Goal: Information Seeking & Learning: Check status

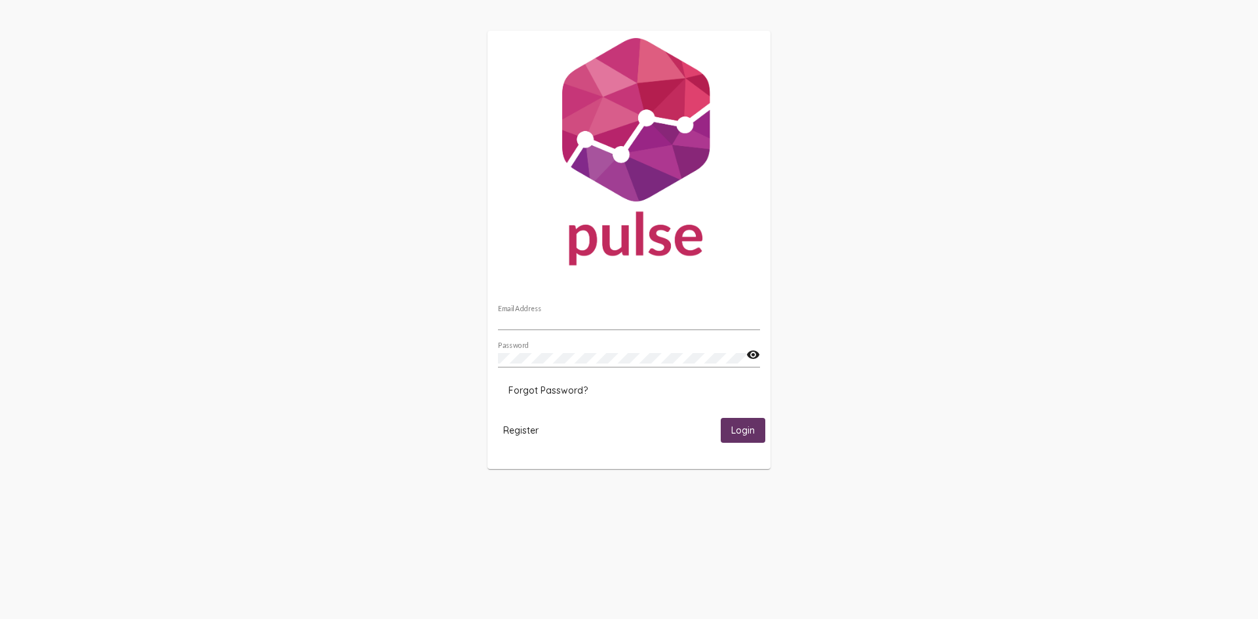
type input "[EMAIL_ADDRESS][DOMAIN_NAME]"
click at [736, 423] on button "Login" at bounding box center [743, 430] width 45 height 24
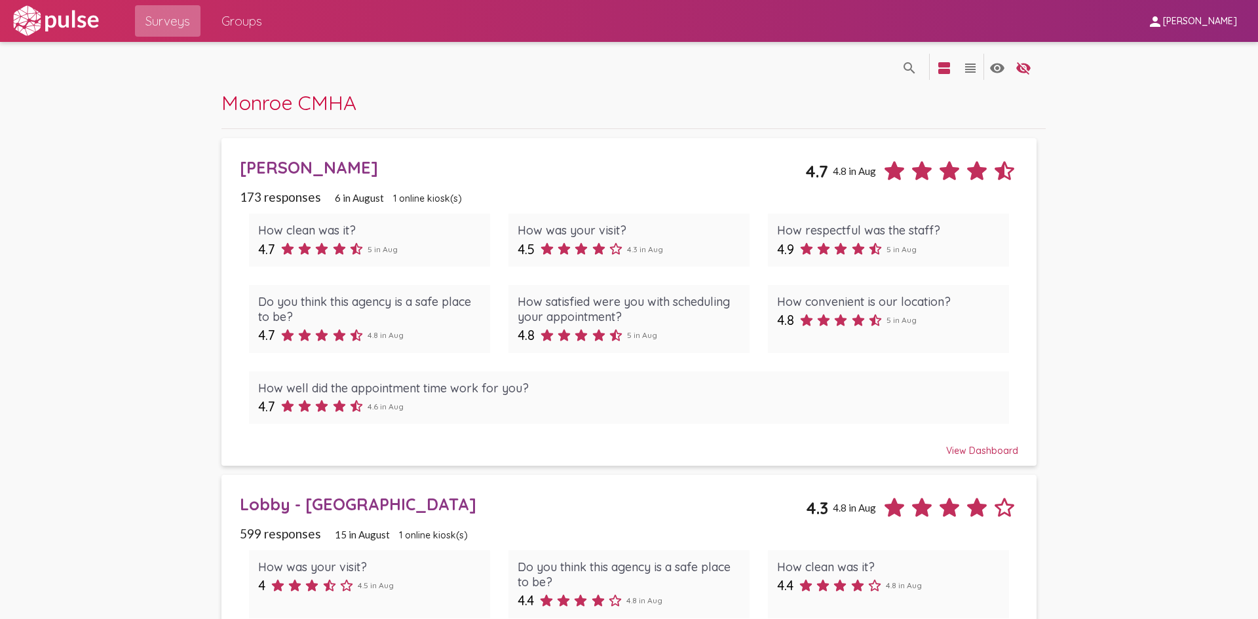
click at [155, 23] on span "Surveys" at bounding box center [167, 21] width 45 height 24
click at [231, 20] on span "Groups" at bounding box center [241, 21] width 41 height 24
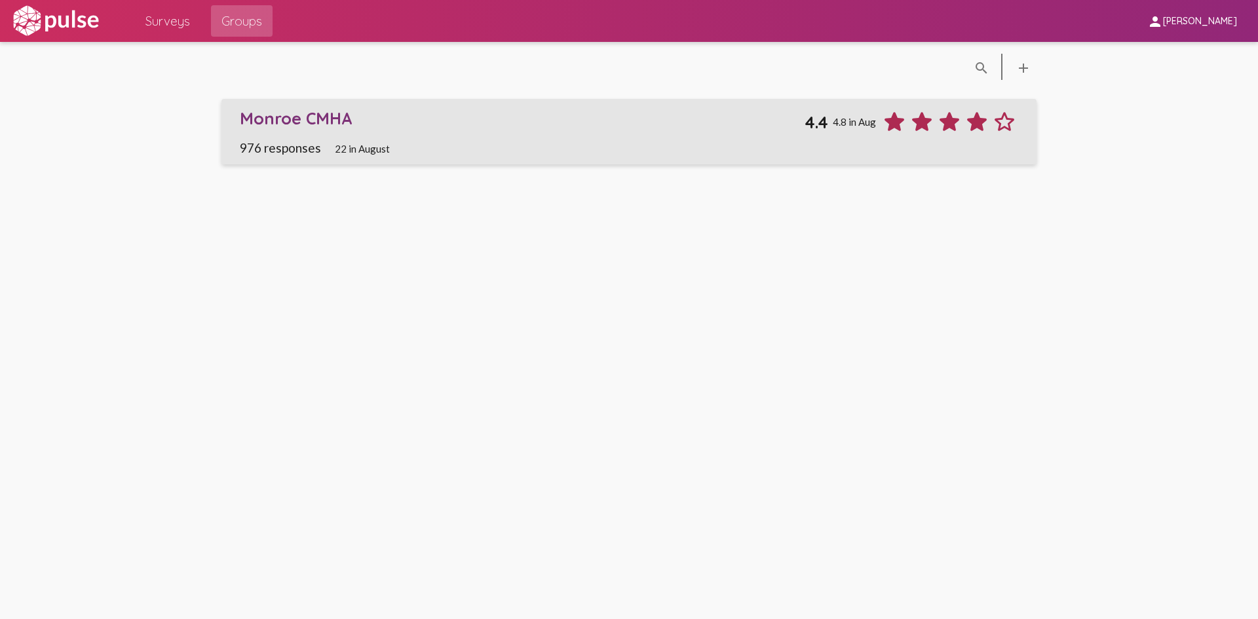
click at [269, 142] on span "976 responses" at bounding box center [280, 147] width 81 height 15
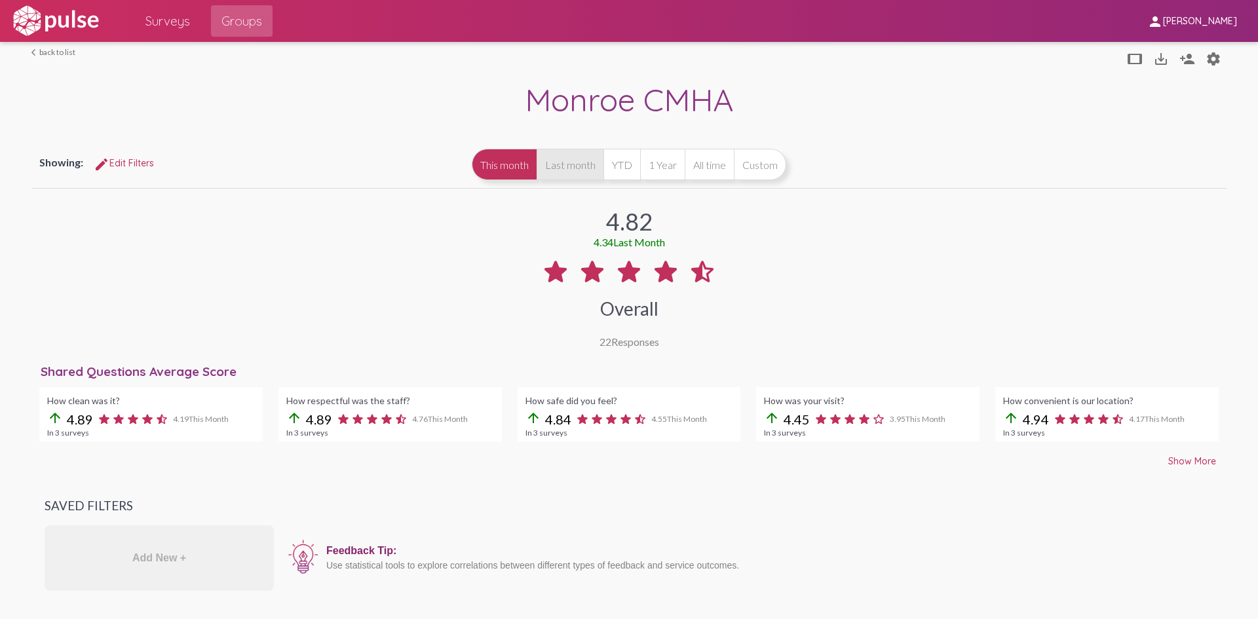
click at [579, 171] on button "Last month" at bounding box center [570, 164] width 67 height 31
click at [173, 22] on span "Surveys" at bounding box center [167, 21] width 45 height 24
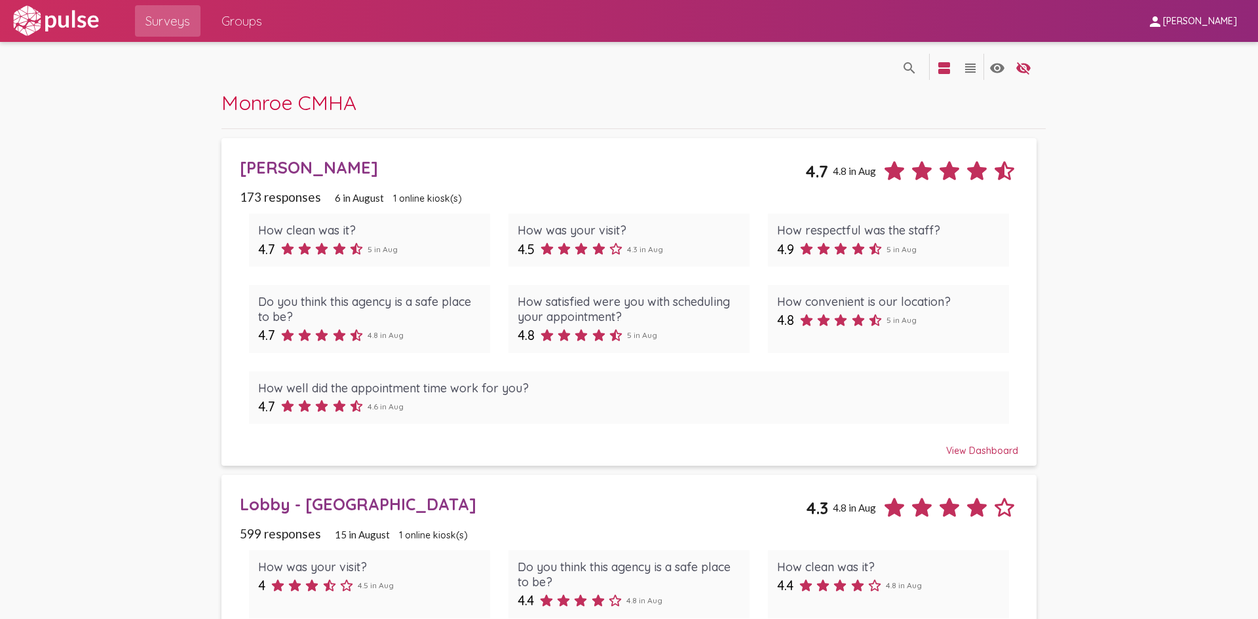
click at [248, 168] on div "[PERSON_NAME]" at bounding box center [522, 167] width 565 height 20
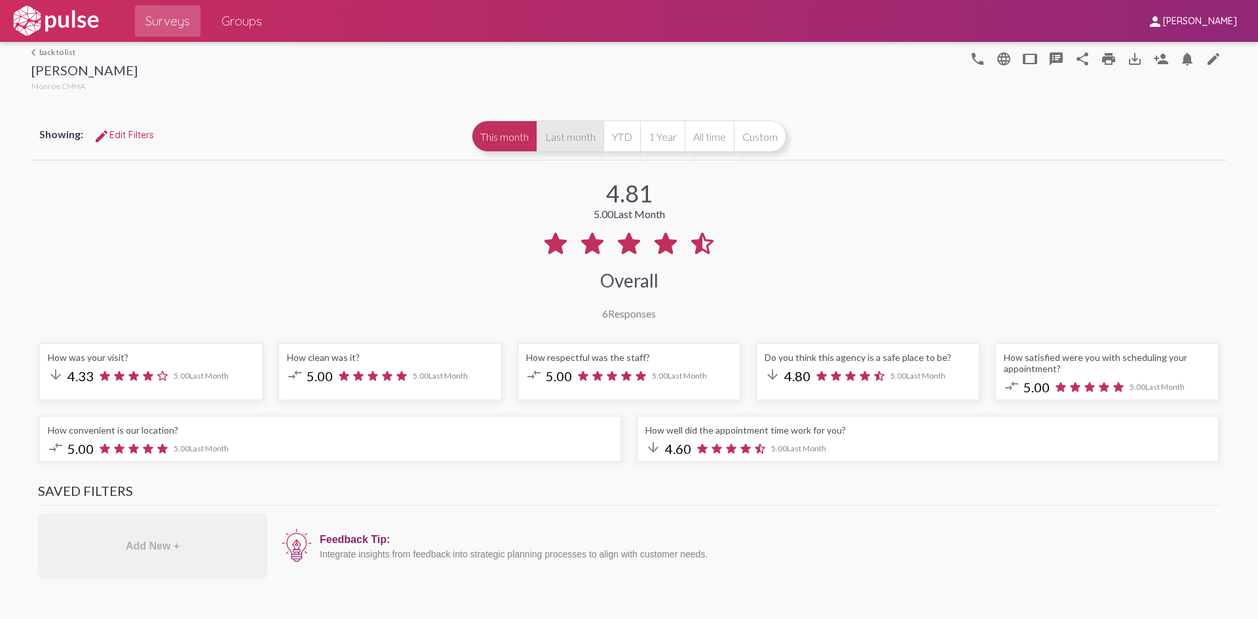
click at [558, 138] on button "Last month" at bounding box center [570, 136] width 67 height 31
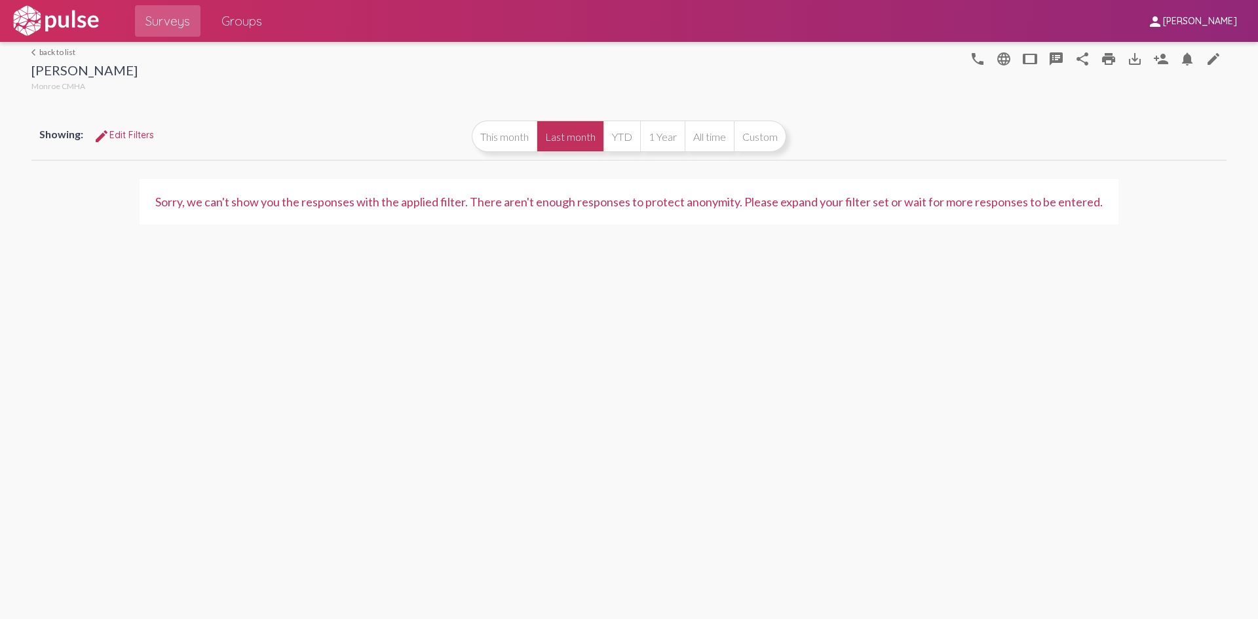
click at [35, 50] on mat-icon "arrow_back_ios" at bounding box center [35, 52] width 8 height 8
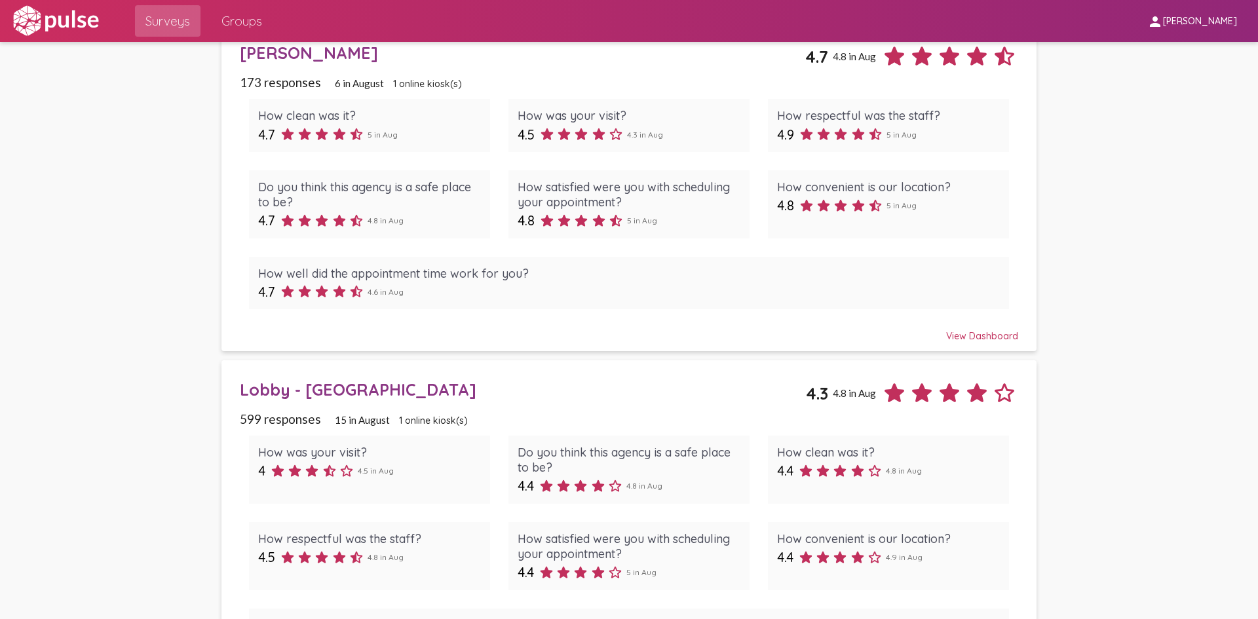
scroll to position [328, 0]
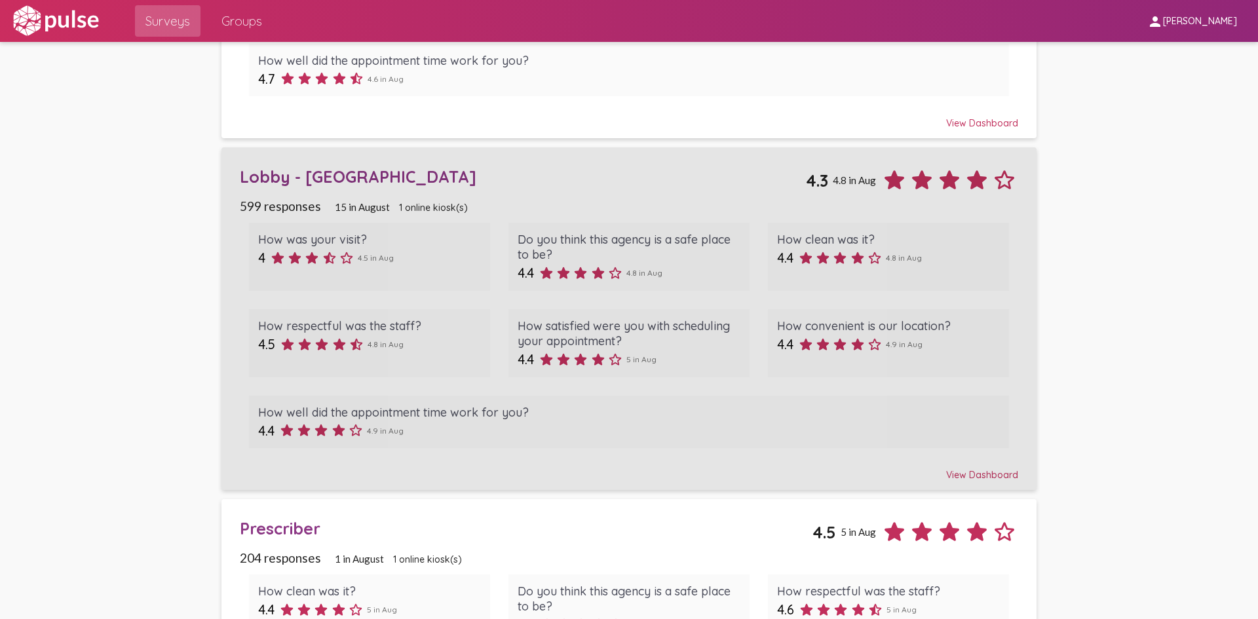
click at [258, 179] on div "Lobby - [GEOGRAPHIC_DATA]" at bounding box center [523, 176] width 566 height 20
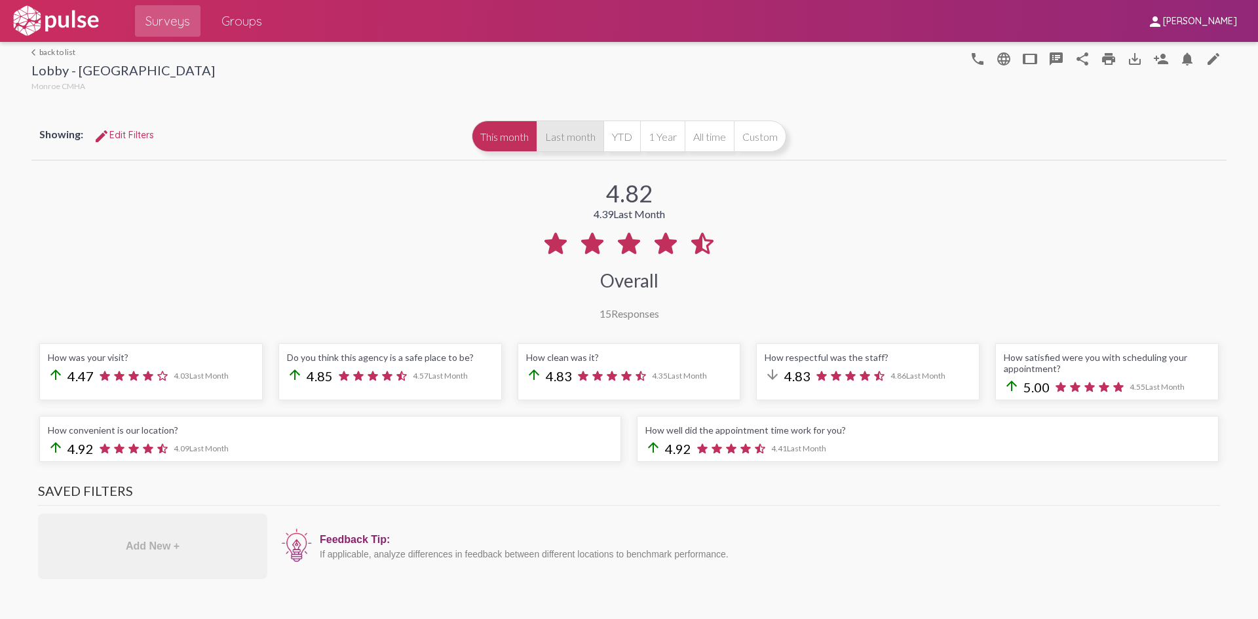
click at [554, 136] on button "Last month" at bounding box center [570, 136] width 67 height 31
click at [39, 50] on link "arrow_back_ios back to list" at bounding box center [122, 52] width 183 height 10
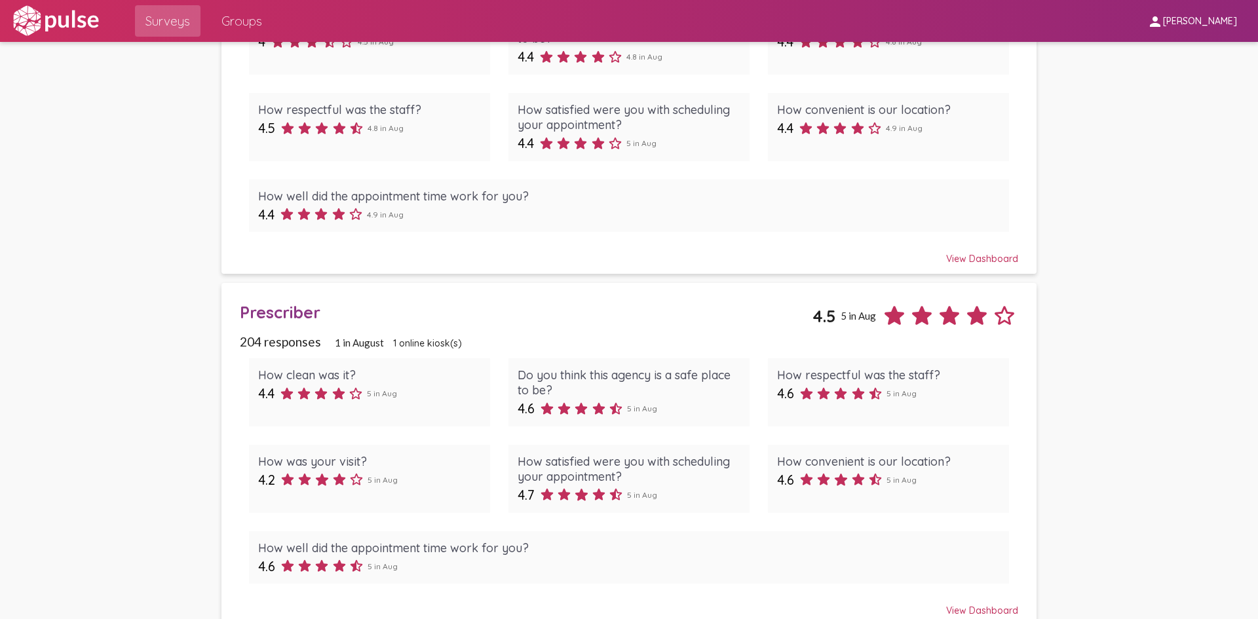
scroll to position [561, 0]
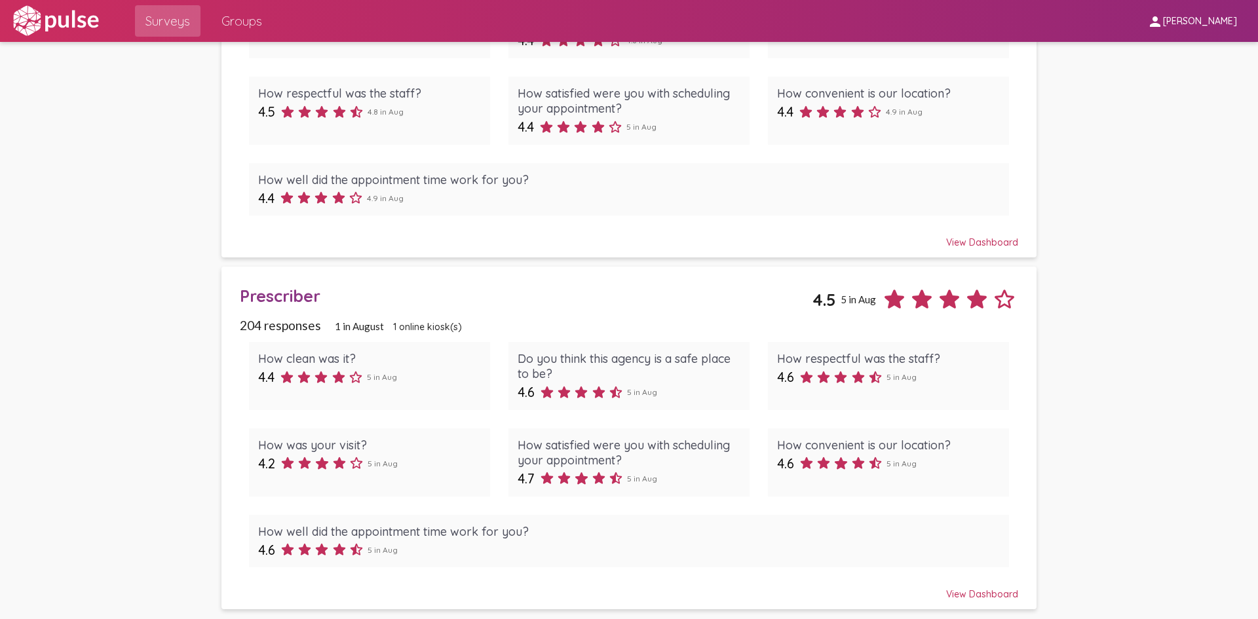
click at [272, 309] on div "Prescriber 4.5 5 in Aug" at bounding box center [629, 294] width 778 height 37
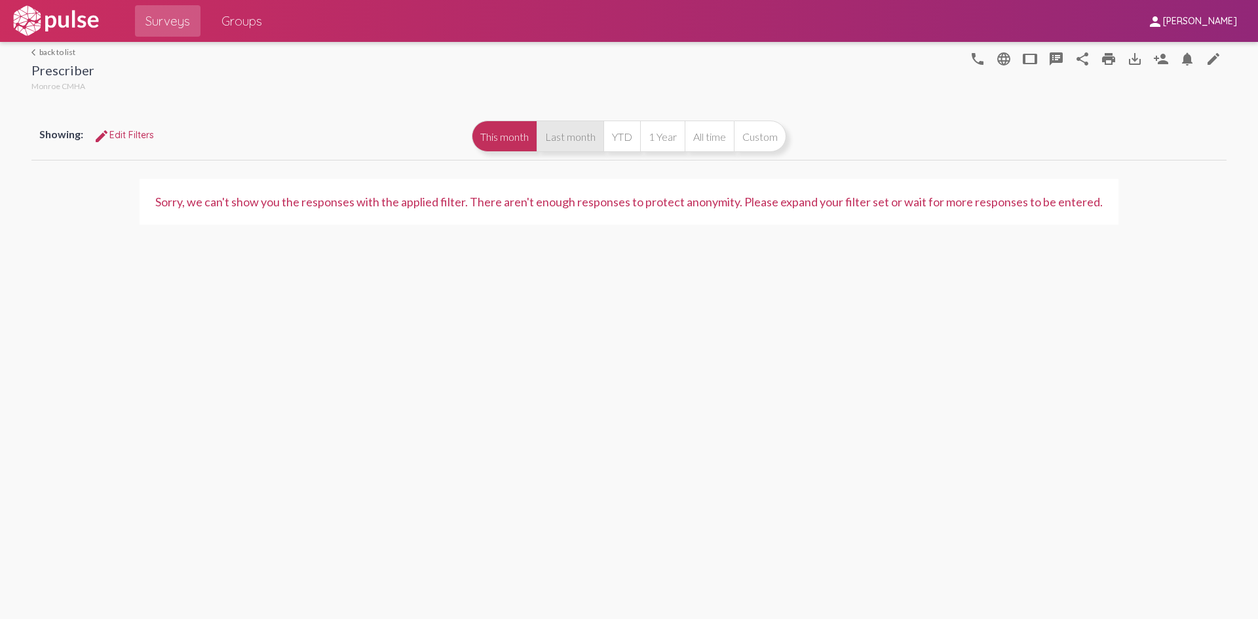
click at [575, 138] on button "Last month" at bounding box center [570, 136] width 67 height 31
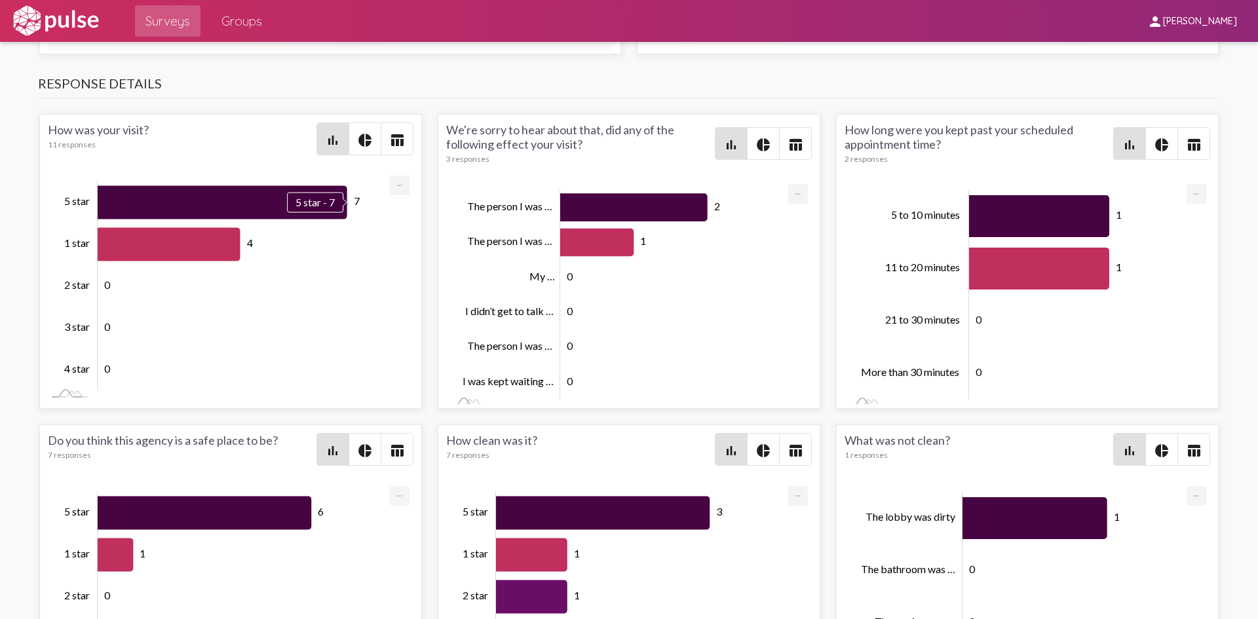
scroll to position [1704, 0]
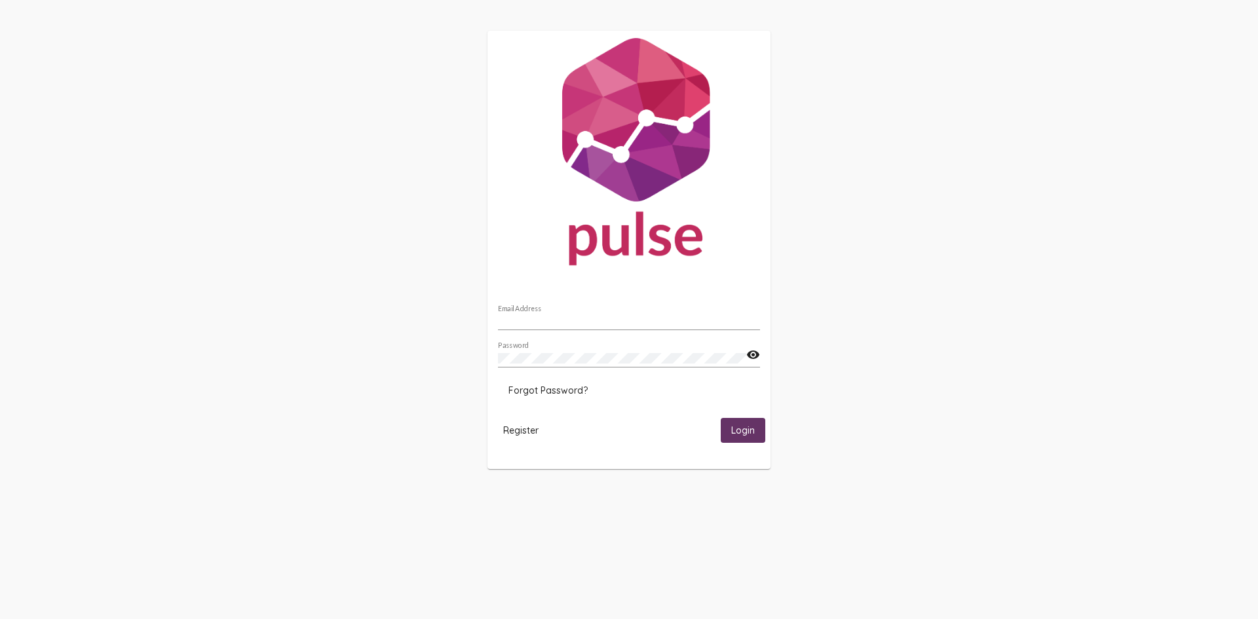
type input "[EMAIL_ADDRESS][DOMAIN_NAME]"
click at [741, 430] on span "Login" at bounding box center [743, 431] width 24 height 12
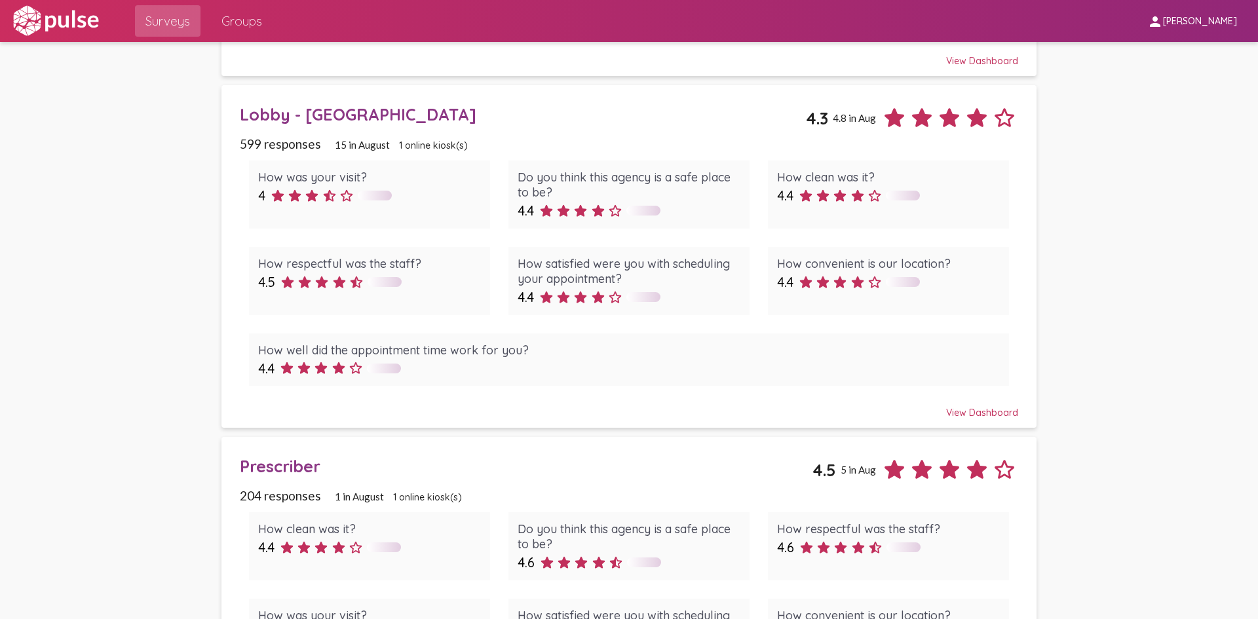
scroll to position [459, 0]
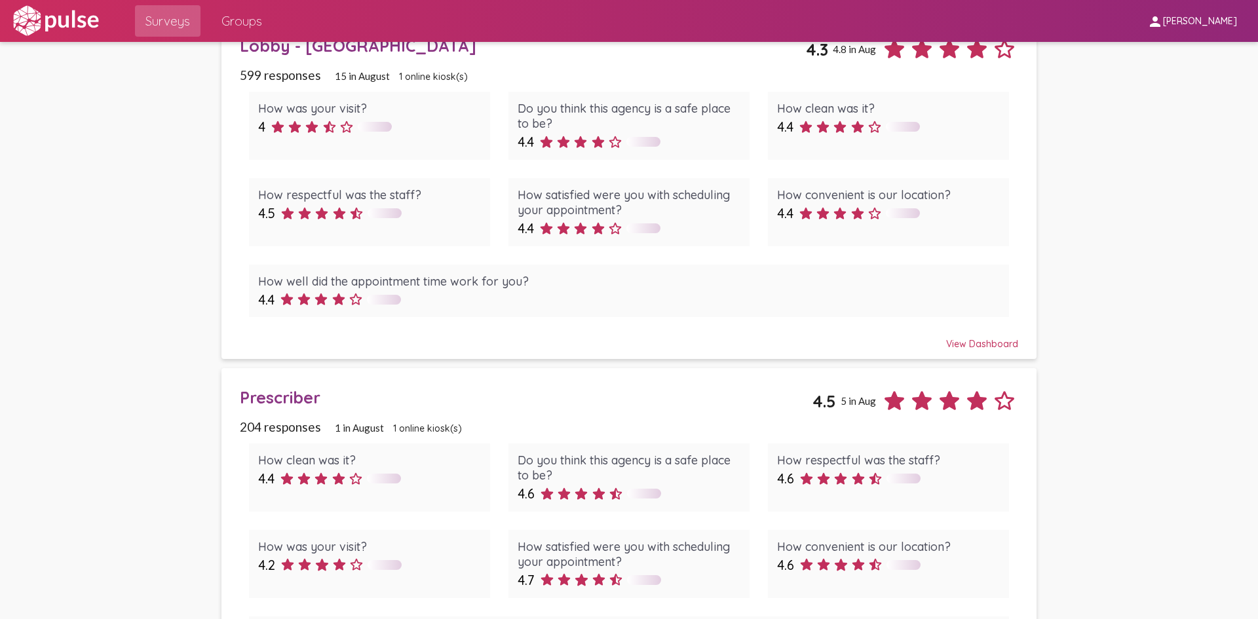
click at [267, 397] on div "Prescriber" at bounding box center [526, 397] width 573 height 20
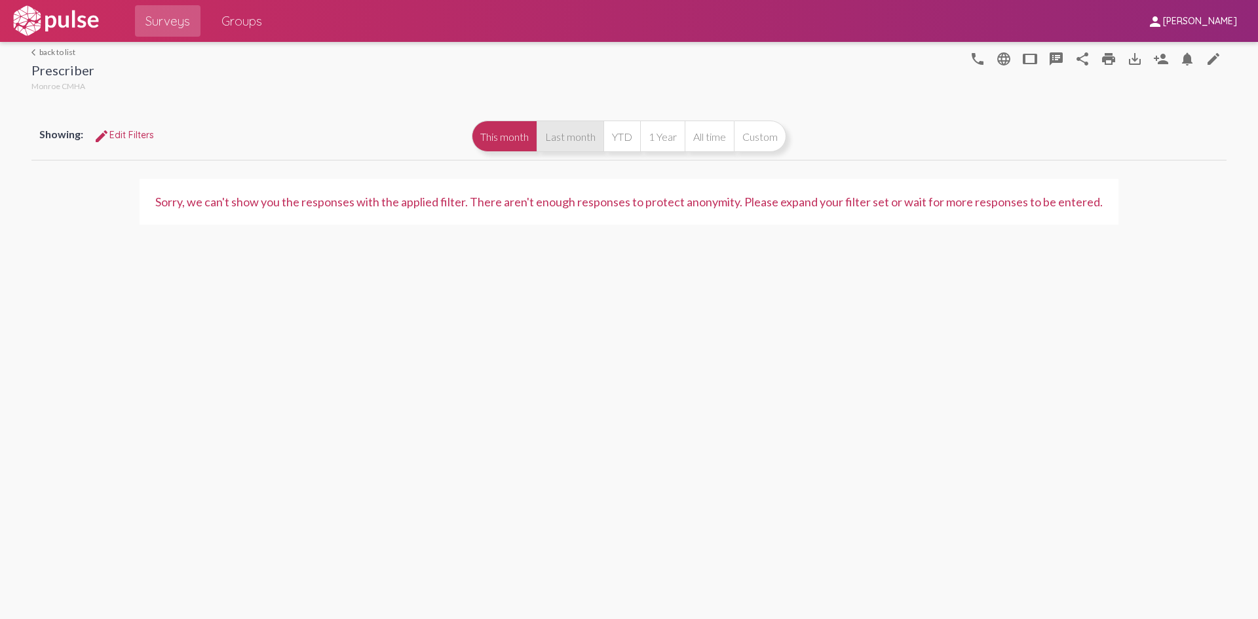
click at [559, 137] on button "Last month" at bounding box center [570, 136] width 67 height 31
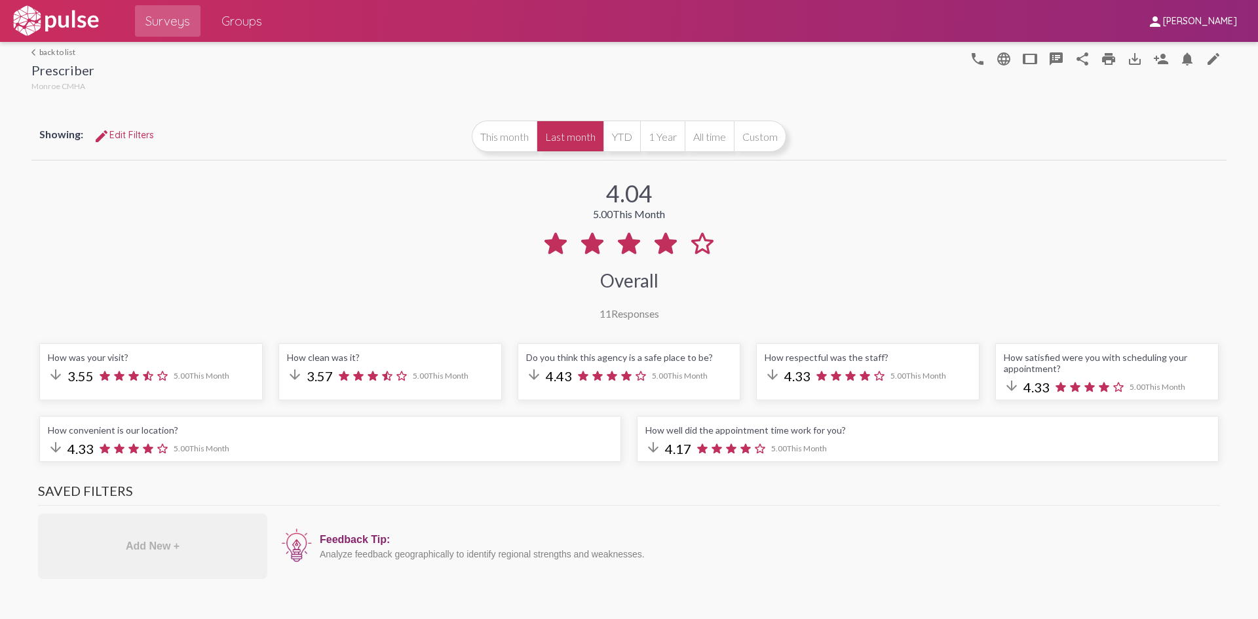
click at [45, 51] on link "arrow_back_ios back to list" at bounding box center [62, 52] width 63 height 10
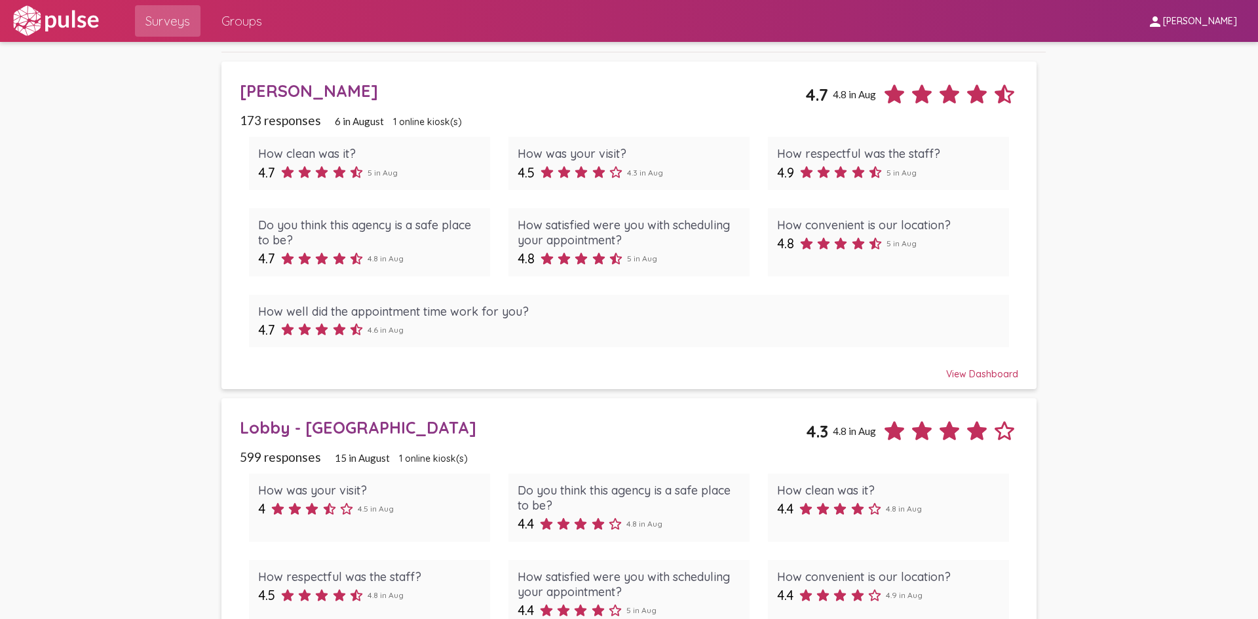
scroll to position [262, 0]
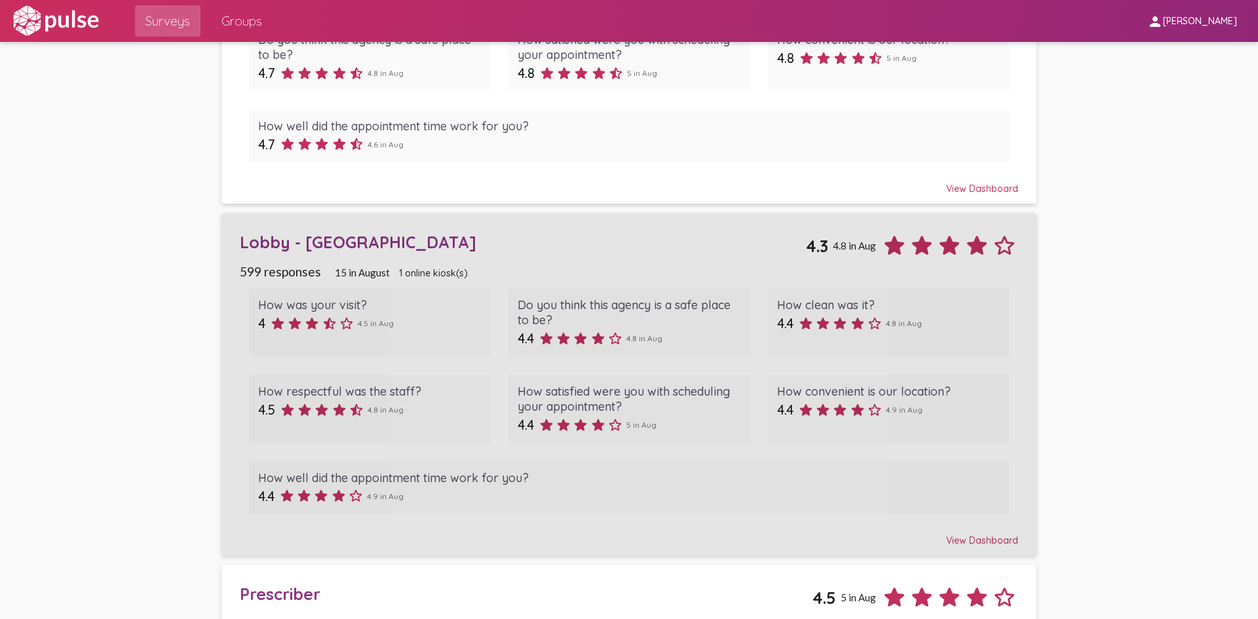
click at [281, 240] on div "Lobby - [GEOGRAPHIC_DATA]" at bounding box center [523, 242] width 566 height 20
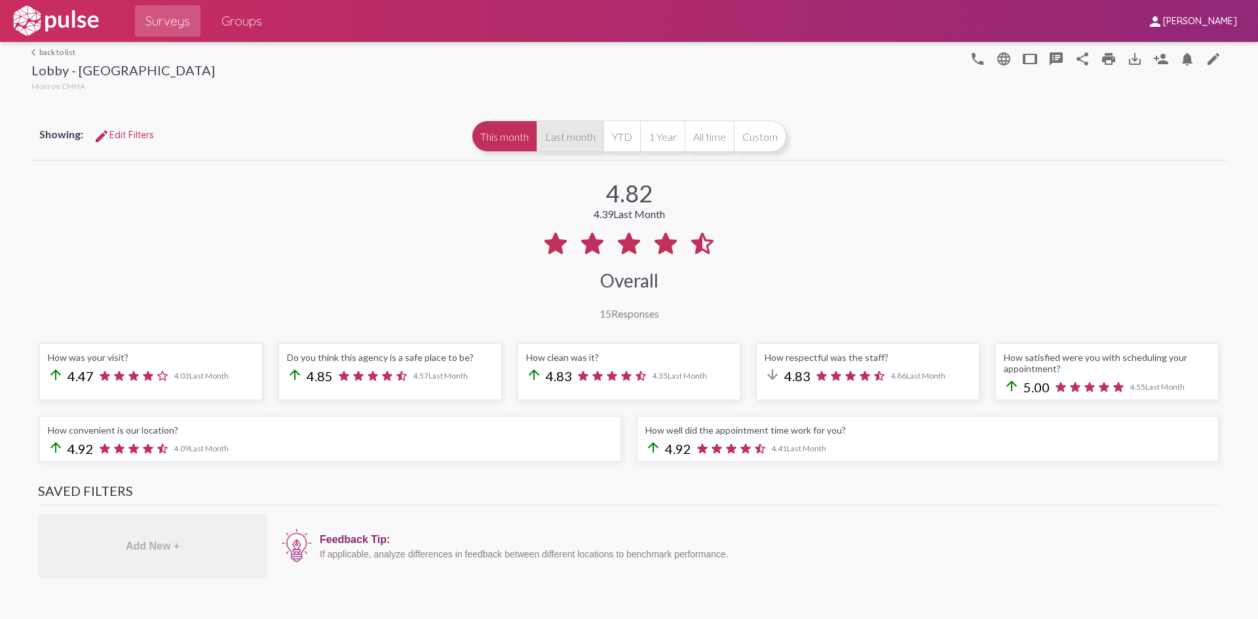
click at [565, 140] on button "Last month" at bounding box center [570, 136] width 67 height 31
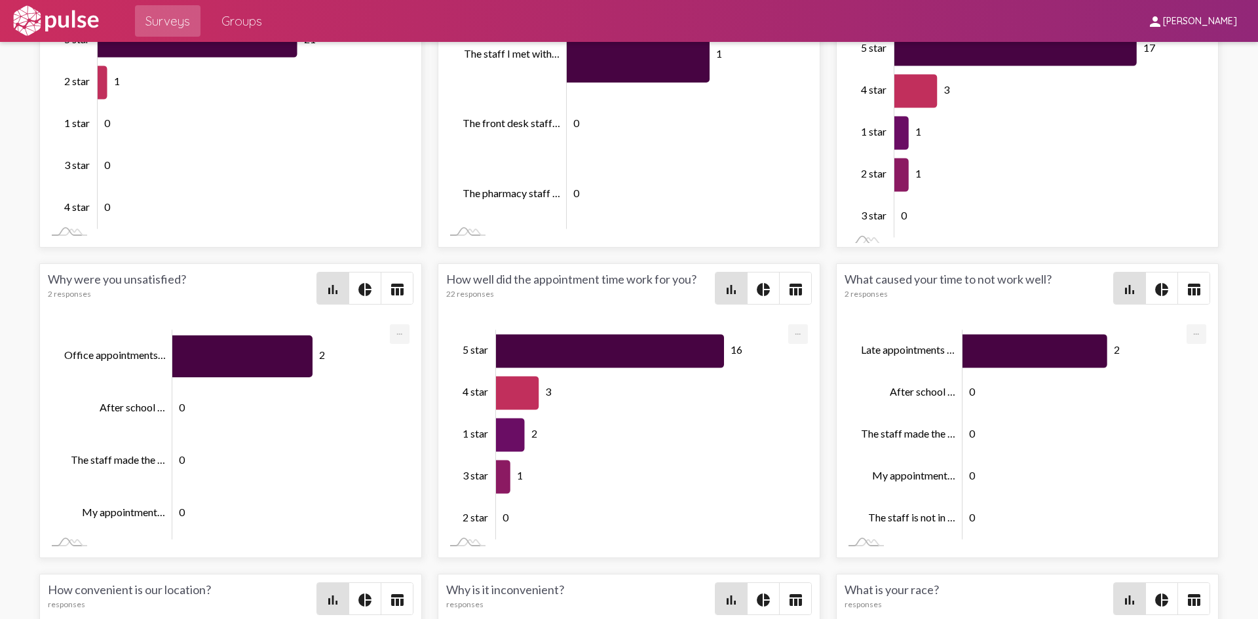
scroll to position [2490, 0]
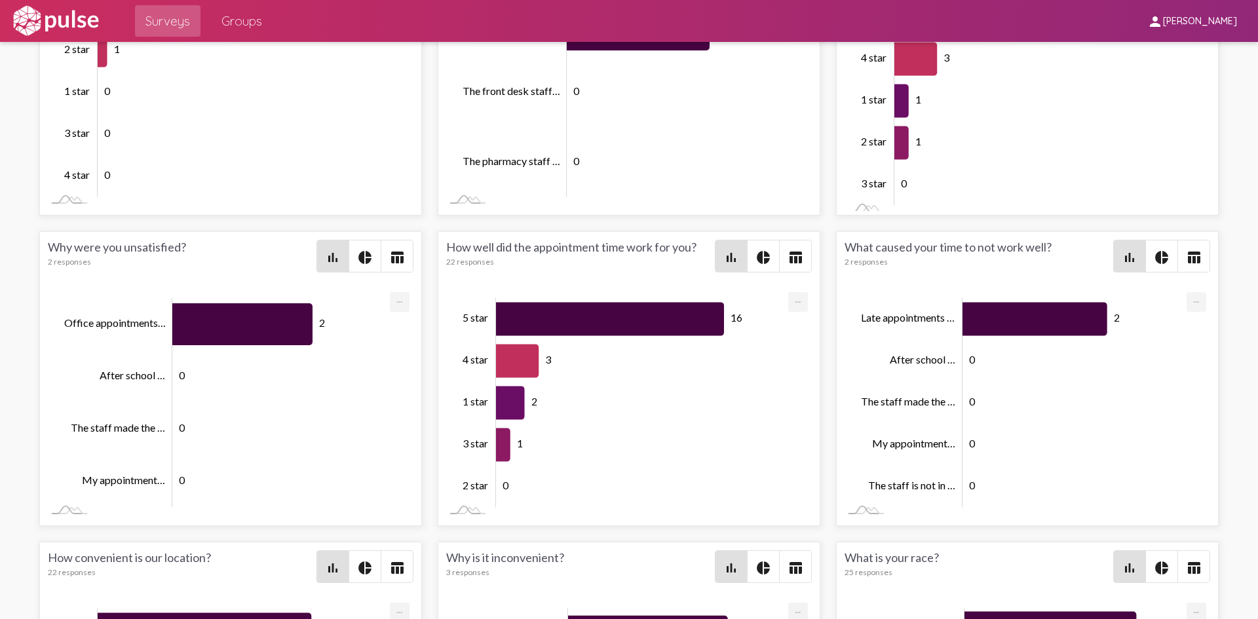
click at [1213, 22] on span "[PERSON_NAME]" at bounding box center [1200, 22] width 74 height 12
click at [1172, 54] on button "Sign Out" at bounding box center [1180, 54] width 73 height 31
